Goal: Find specific page/section: Find specific page/section

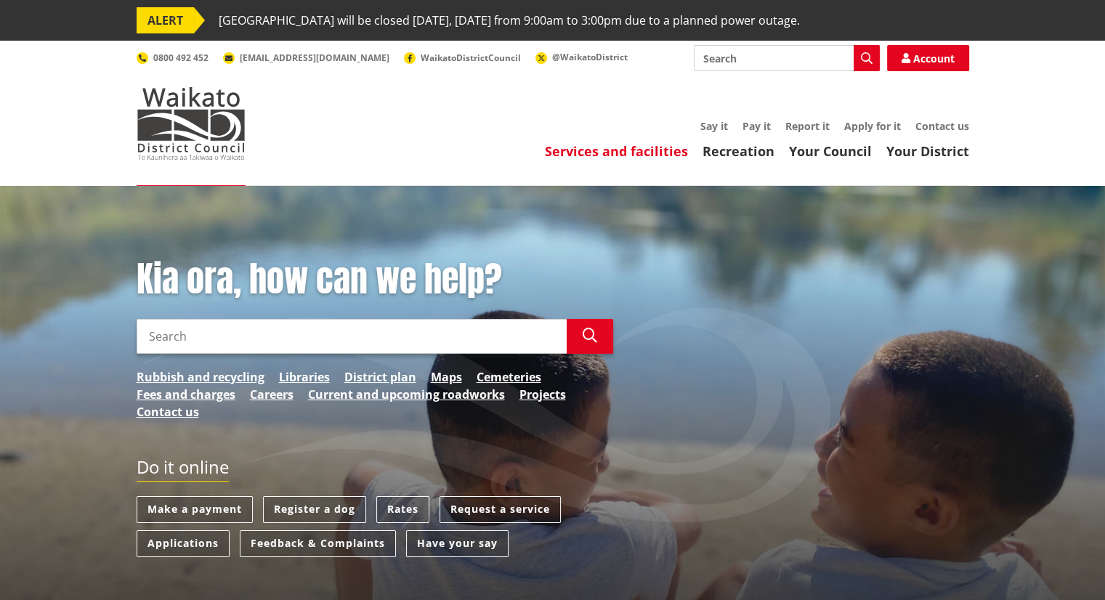
click at [661, 153] on link "Services and facilities" at bounding box center [616, 150] width 143 height 17
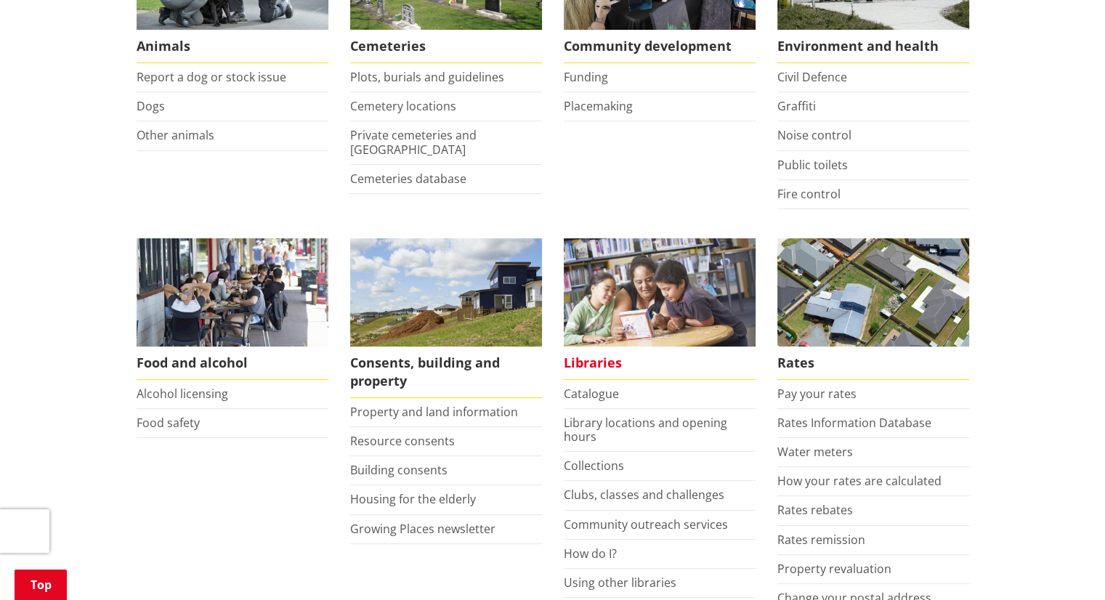
scroll to position [436, 0]
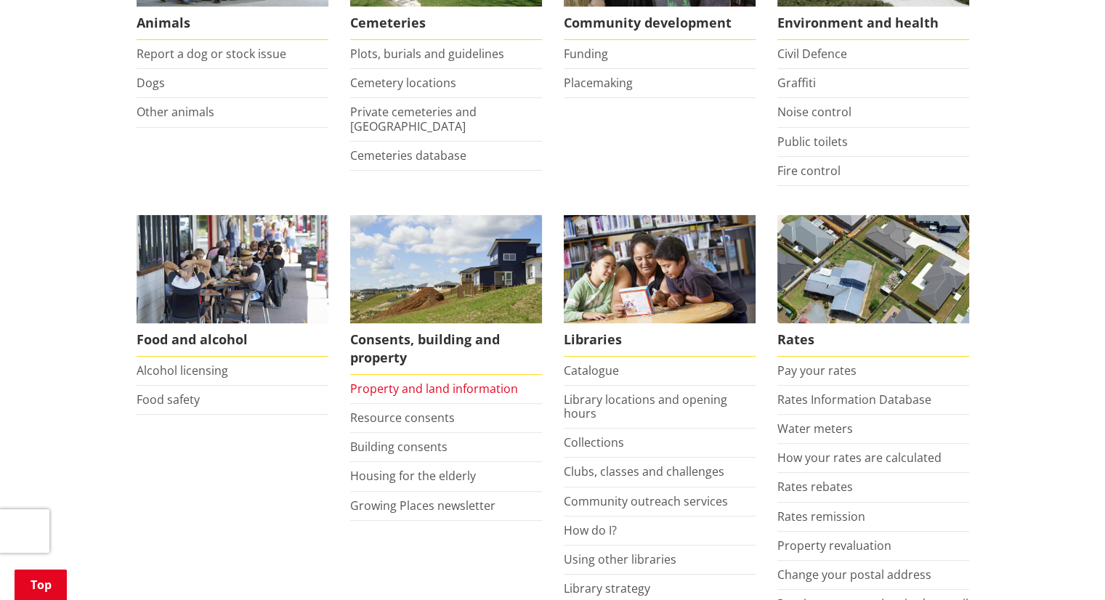
click at [476, 381] on link "Property and land information" at bounding box center [434, 389] width 168 height 16
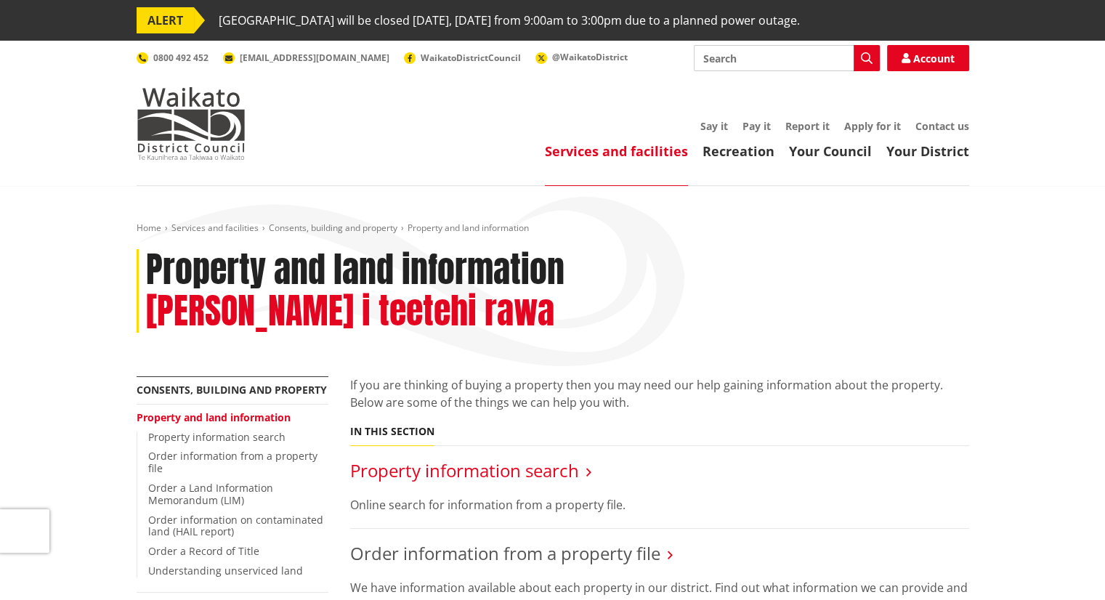
click at [497, 458] on link "Property information search" at bounding box center [464, 470] width 229 height 24
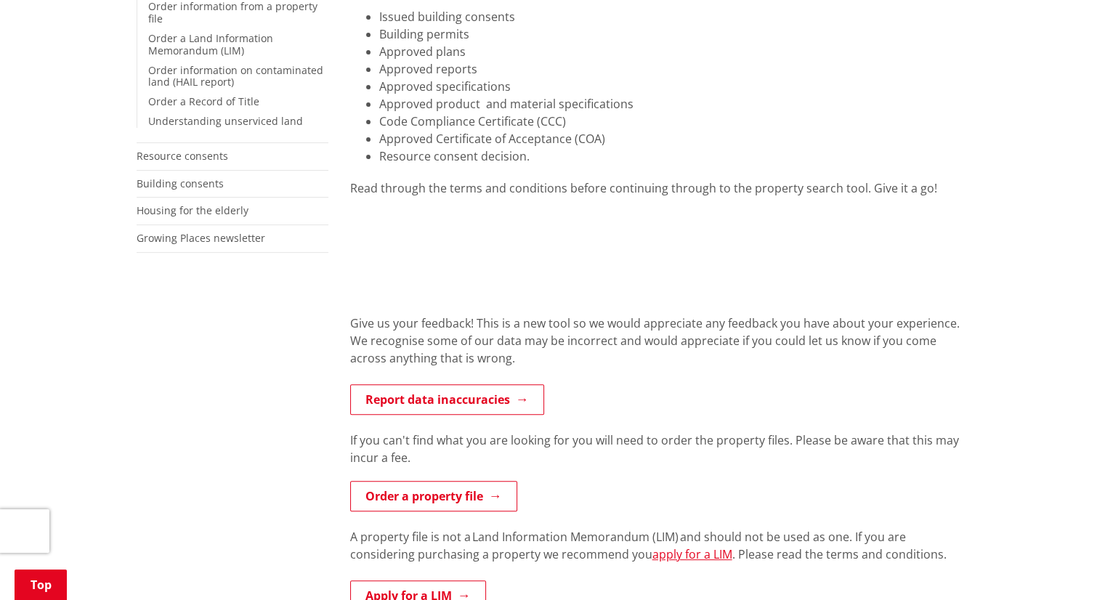
scroll to position [436, 0]
